Goal: Use online tool/utility

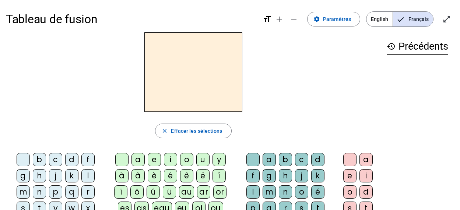
click at [54, 160] on div "c" at bounding box center [55, 159] width 13 height 13
click at [55, 159] on div "c" at bounding box center [55, 159] width 13 height 13
click at [50, 160] on div "c" at bounding box center [55, 159] width 13 height 13
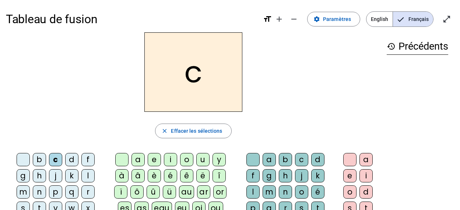
click at [50, 159] on div "c" at bounding box center [55, 159] width 13 height 13
click at [50, 160] on div "c" at bounding box center [55, 159] width 13 height 13
click at [54, 159] on div "c" at bounding box center [55, 159] width 13 height 13
click at [50, 161] on div "c" at bounding box center [55, 159] width 13 height 13
click at [55, 159] on div "c" at bounding box center [55, 159] width 13 height 13
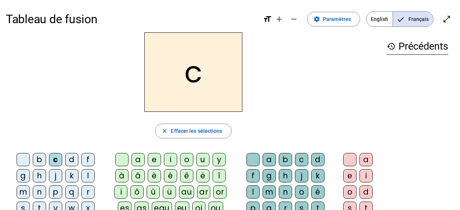
click at [55, 175] on div "j" at bounding box center [55, 175] width 13 height 13
click at [53, 154] on div "c" at bounding box center [55, 159] width 13 height 13
click at [37, 174] on div "h" at bounding box center [39, 175] width 13 height 13
click at [54, 156] on div "c" at bounding box center [55, 159] width 13 height 13
click at [50, 157] on div "c" at bounding box center [55, 159] width 13 height 13
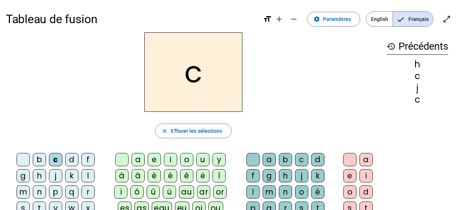
click at [51, 159] on div "c" at bounding box center [55, 159] width 13 height 13
click at [50, 157] on div "c" at bounding box center [55, 159] width 13 height 13
click at [55, 157] on div "c" at bounding box center [55, 159] width 13 height 13
click at [49, 158] on div "c" at bounding box center [55, 159] width 13 height 13
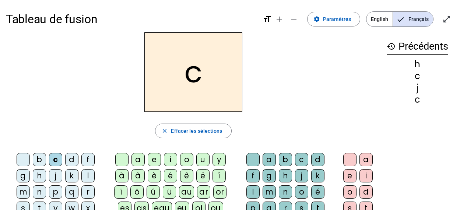
click at [37, 155] on div "b" at bounding box center [39, 159] width 13 height 13
click at [39, 156] on div "b" at bounding box center [39, 159] width 13 height 13
click at [39, 159] on div "b" at bounding box center [39, 159] width 13 height 13
click at [36, 174] on div "h" at bounding box center [39, 175] width 13 height 13
click at [28, 176] on div "g" at bounding box center [23, 175] width 13 height 13
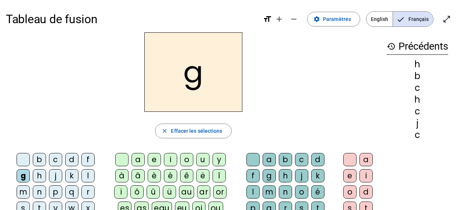
click at [24, 172] on div "g" at bounding box center [23, 175] width 13 height 13
click at [29, 156] on div at bounding box center [23, 159] width 13 height 13
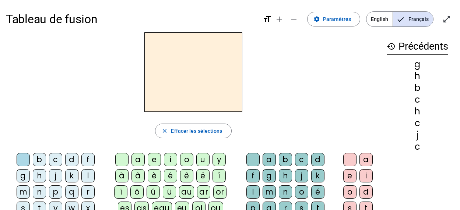
click at [33, 158] on div "b" at bounding box center [39, 159] width 13 height 13
click at [23, 158] on div at bounding box center [23, 159] width 13 height 13
